Goal: Task Accomplishment & Management: Use online tool/utility

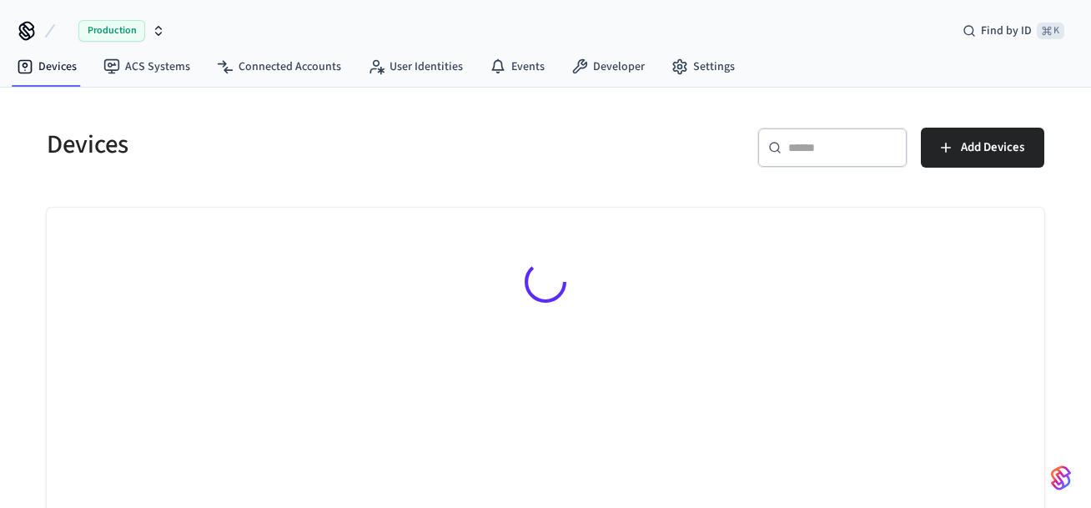
click at [790, 149] on input "text" at bounding box center [842, 147] width 108 height 17
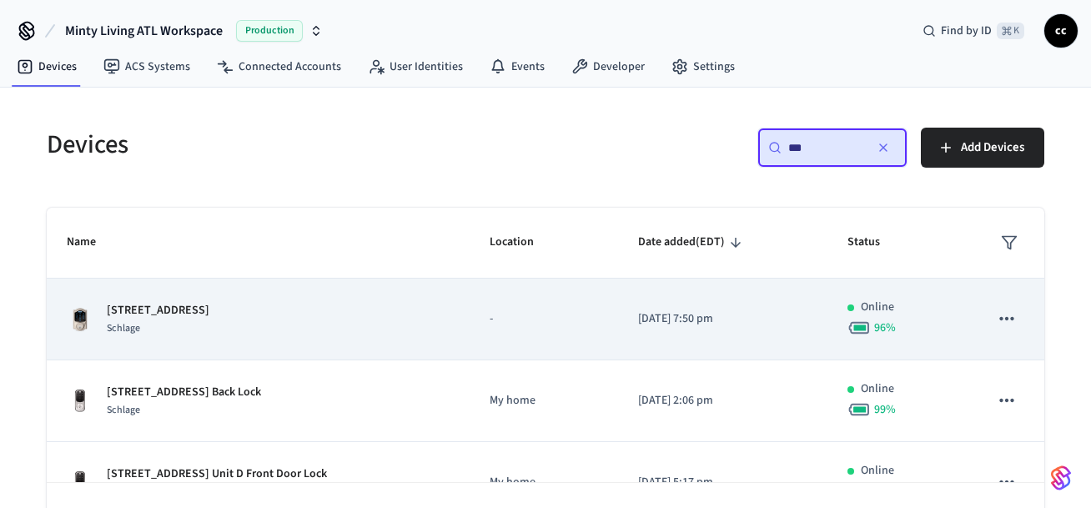
type input "***"
click at [448, 317] on td "[STREET_ADDRESS]" at bounding box center [258, 320] width 423 height 82
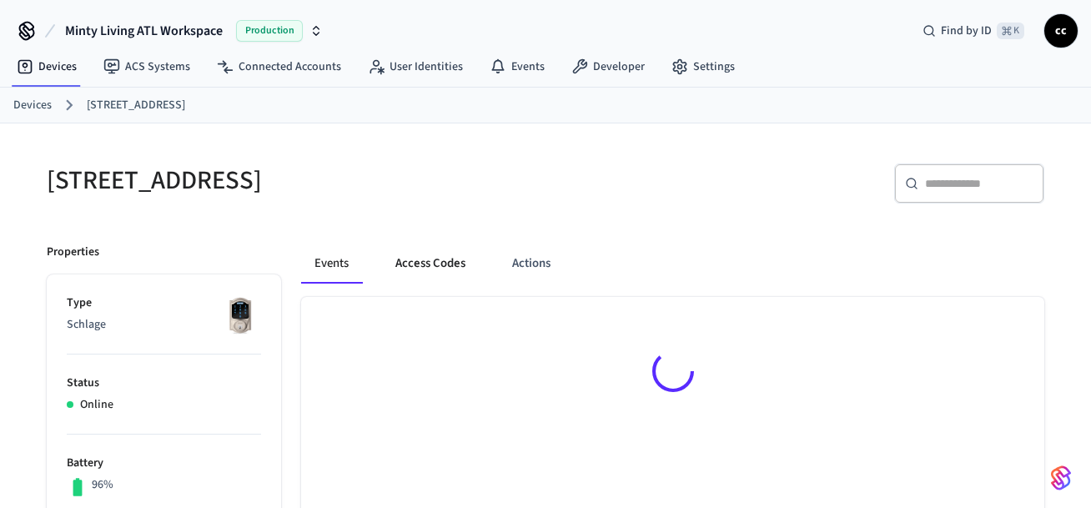
click at [429, 268] on button "Access Codes" at bounding box center [430, 264] width 97 height 40
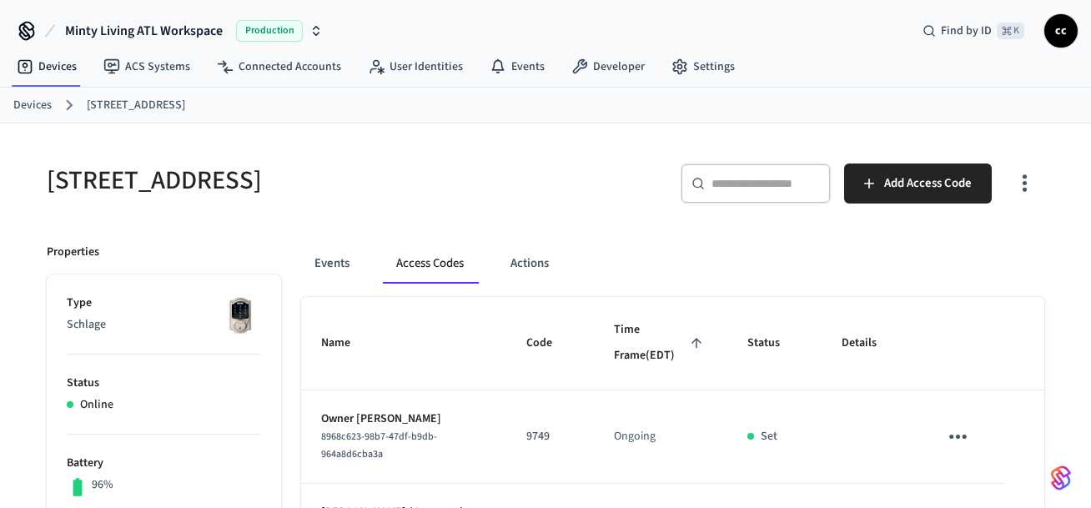
click at [630, 341] on span "Time Frame (EDT)" at bounding box center [660, 343] width 93 height 53
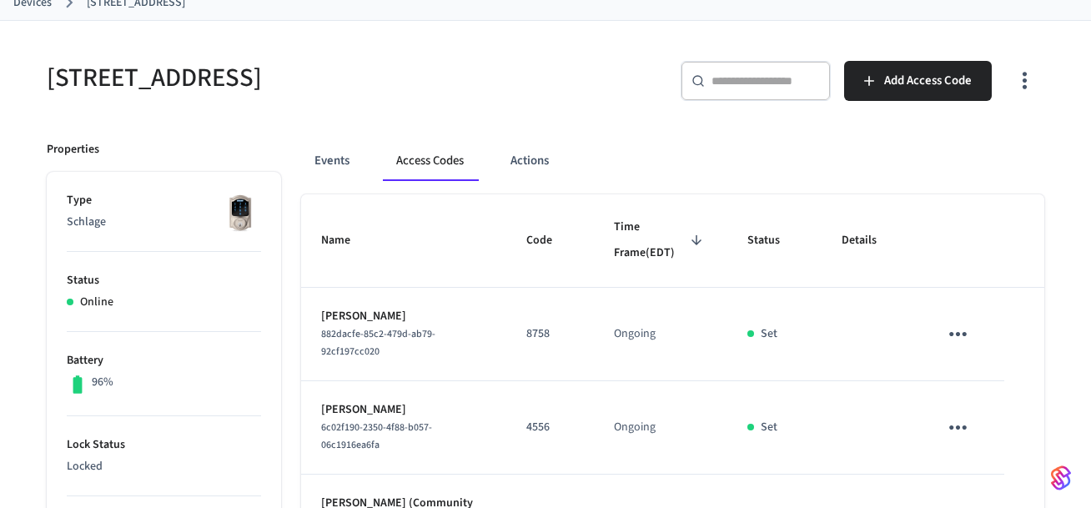
scroll to position [106, 0]
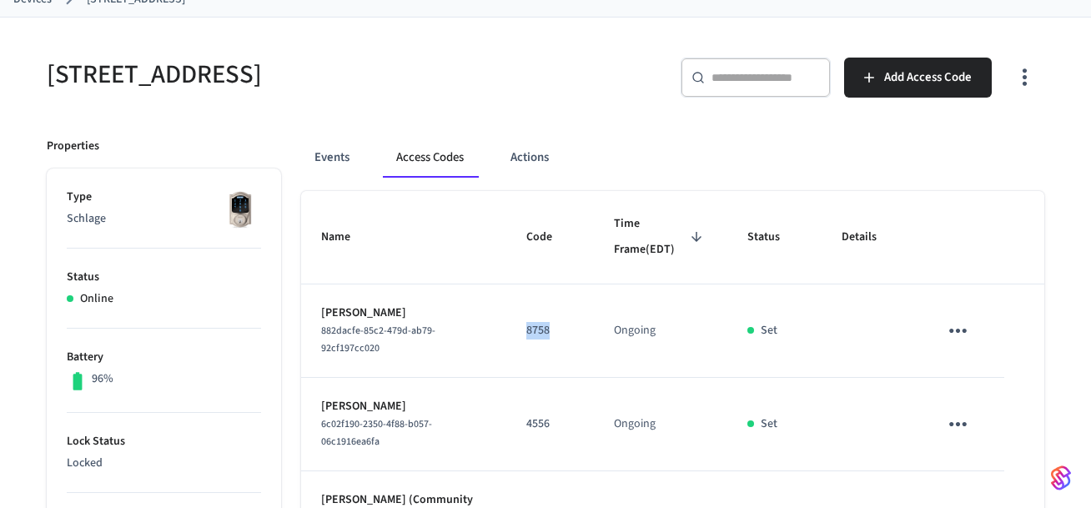
drag, startPoint x: 573, startPoint y: 333, endPoint x: 532, endPoint y: 329, distance: 41.0
click at [532, 329] on td "8758" at bounding box center [550, 330] width 88 height 93
copy p "8758"
drag, startPoint x: 561, startPoint y: 409, endPoint x: 563, endPoint y: 422, distance: 12.6
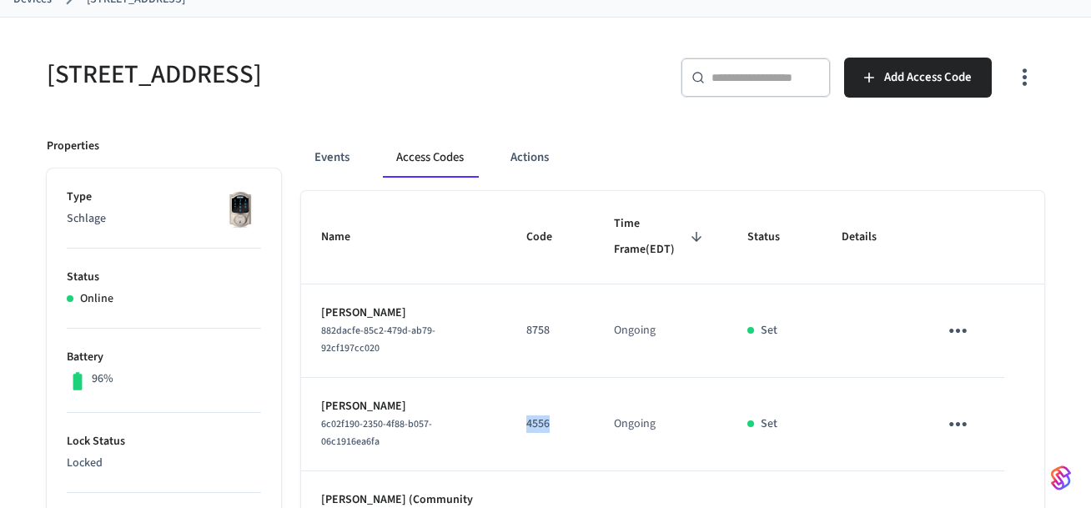
click at [531, 404] on td "4556" at bounding box center [550, 424] width 88 height 93
copy p "4556"
